Goal: Information Seeking & Learning: Find specific page/section

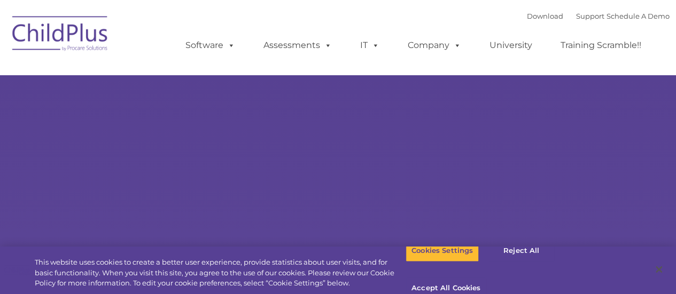
select select "MEDIUM"
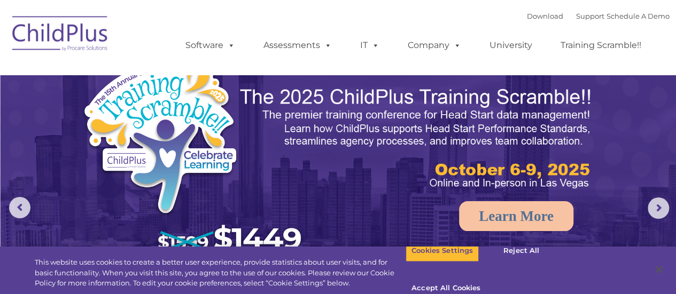
click at [57, 41] on img at bounding box center [60, 35] width 107 height 53
click at [486, 278] on button "Accept All Cookies" at bounding box center [446, 289] width 81 height 22
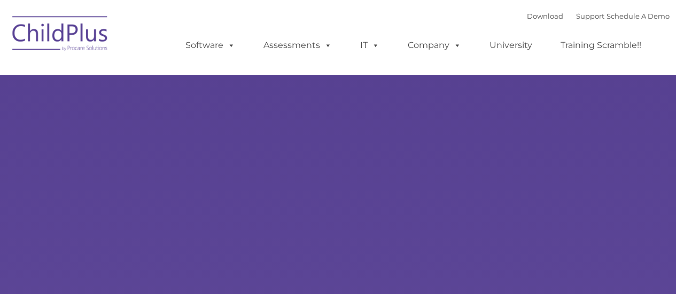
type input ""
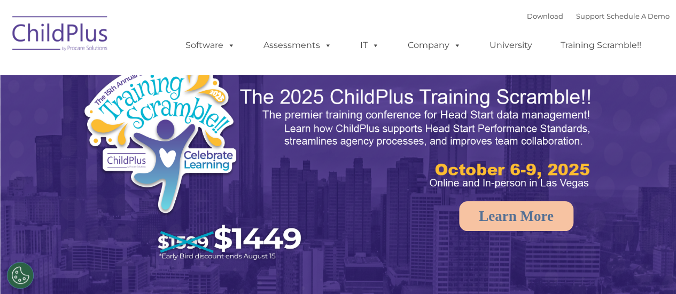
select select "MEDIUM"
click at [542, 18] on link "Download" at bounding box center [545, 16] width 36 height 9
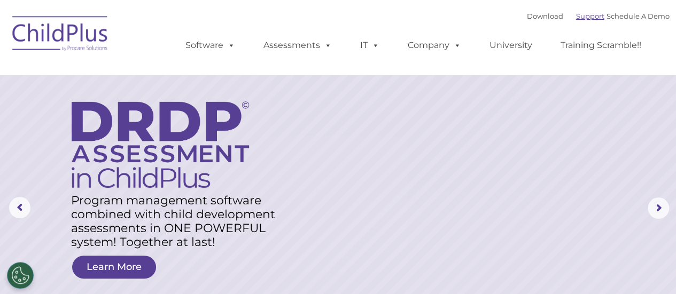
click at [579, 19] on link "Support" at bounding box center [590, 16] width 28 height 9
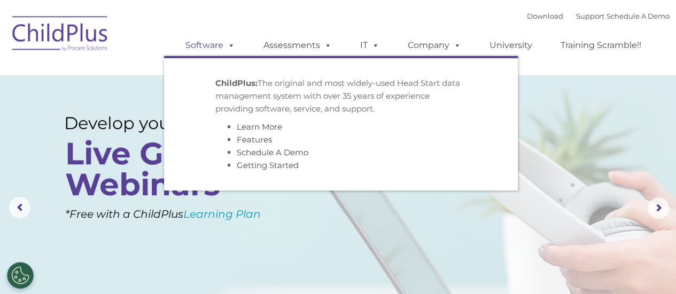
click at [228, 49] on span at bounding box center [229, 45] width 12 height 10
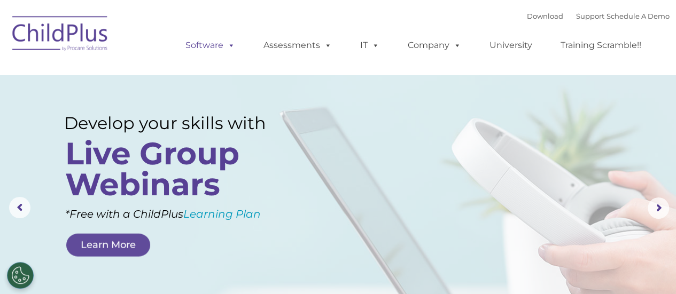
click at [228, 49] on span at bounding box center [229, 45] width 12 height 10
